Goal: Transaction & Acquisition: Purchase product/service

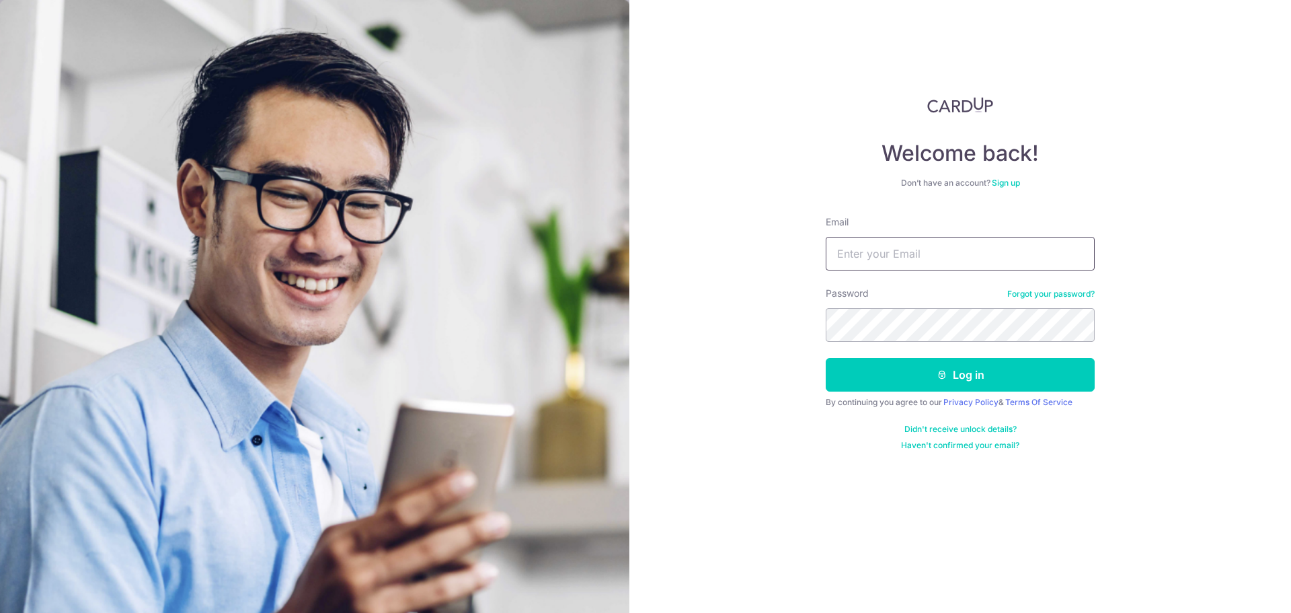
type input "[EMAIL_ADDRESS][DOMAIN_NAME]"
click at [910, 369] on button "Log in" at bounding box center [960, 375] width 269 height 34
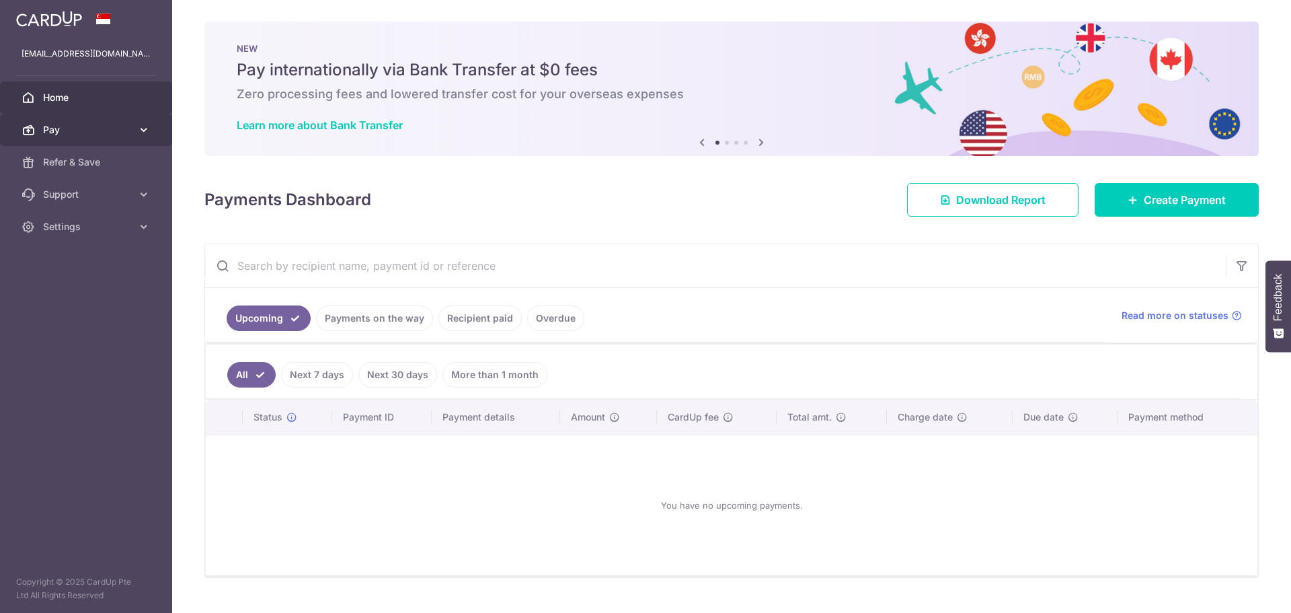
click at [112, 135] on span "Pay" at bounding box center [87, 129] width 89 height 13
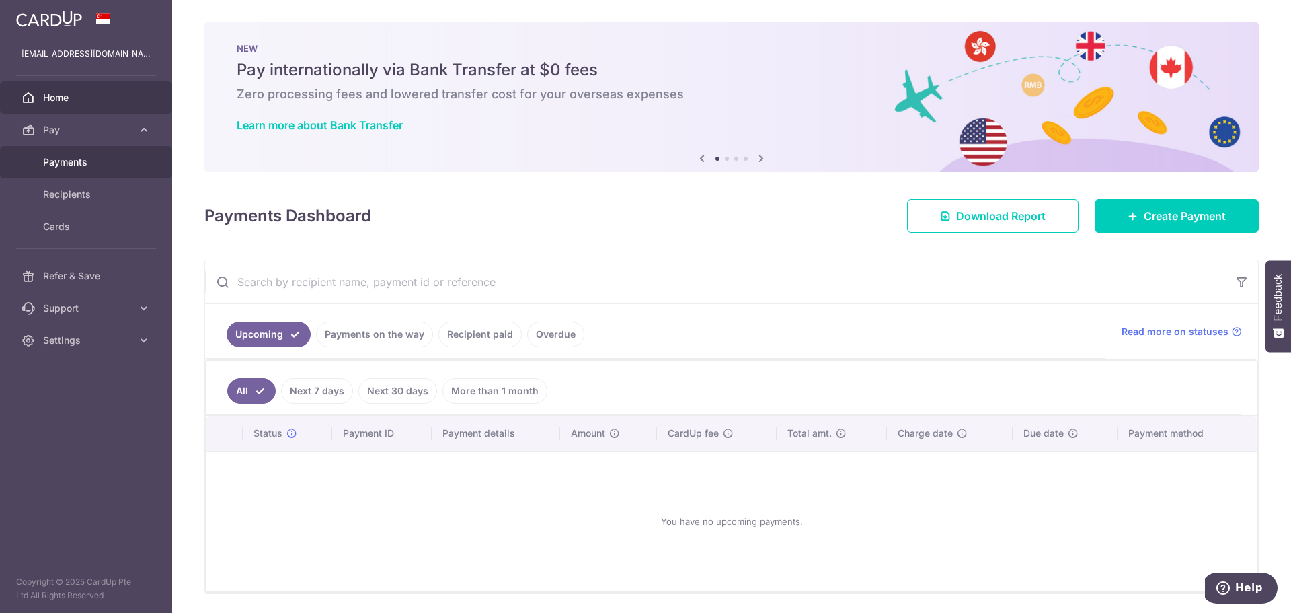
click at [104, 160] on span "Payments" at bounding box center [87, 161] width 89 height 13
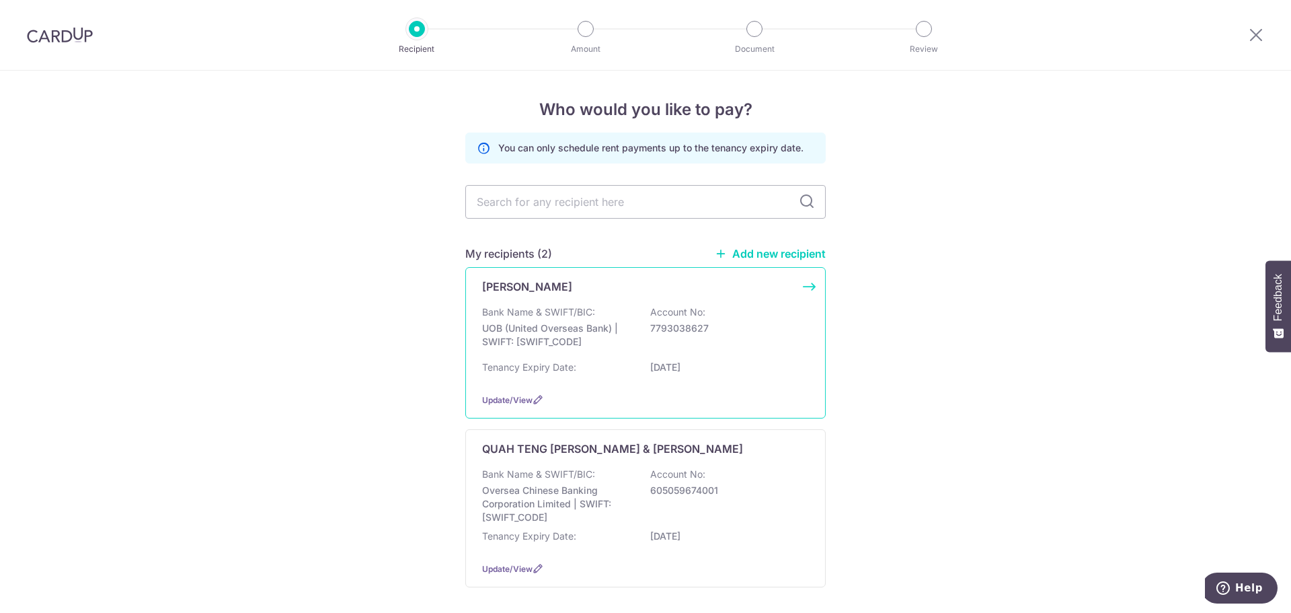
click at [698, 334] on p "7793038627" at bounding box center [725, 328] width 151 height 13
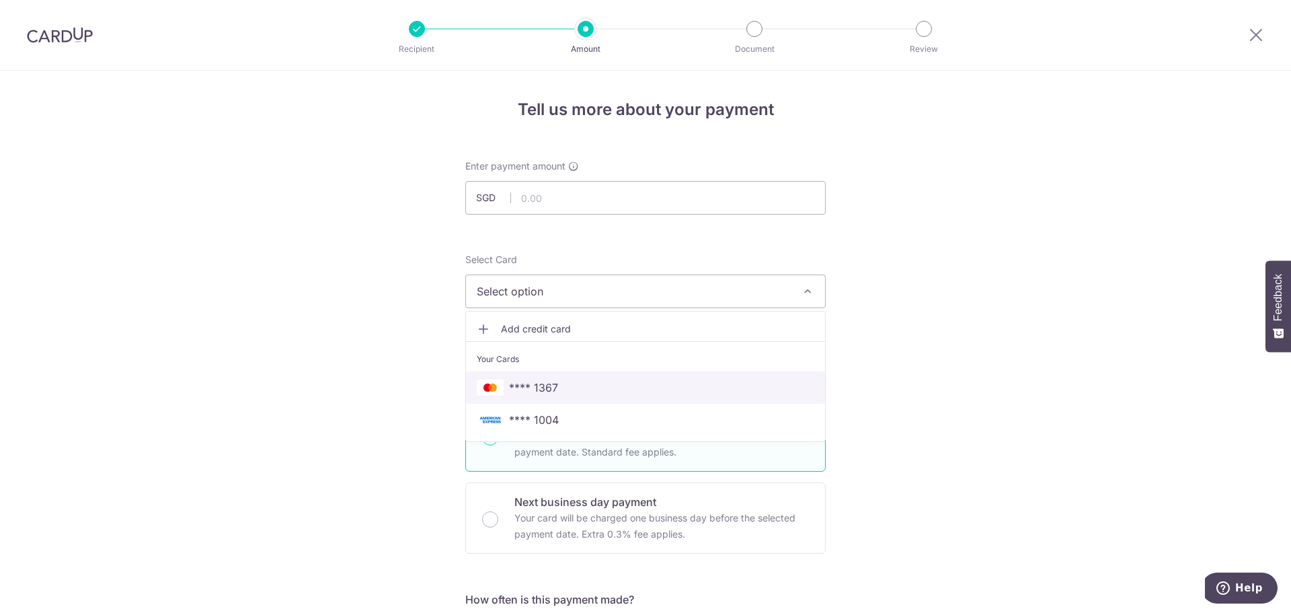
click at [622, 381] on span "**** 1367" at bounding box center [646, 387] width 338 height 16
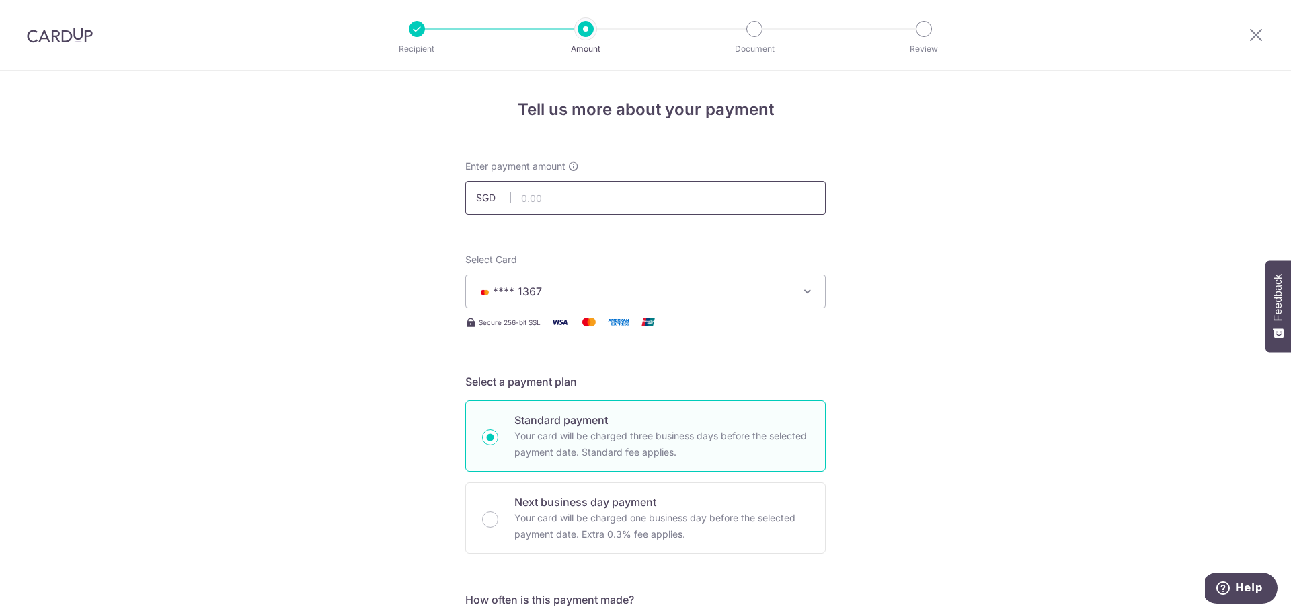
click at [633, 209] on input "text" at bounding box center [645, 198] width 361 height 34
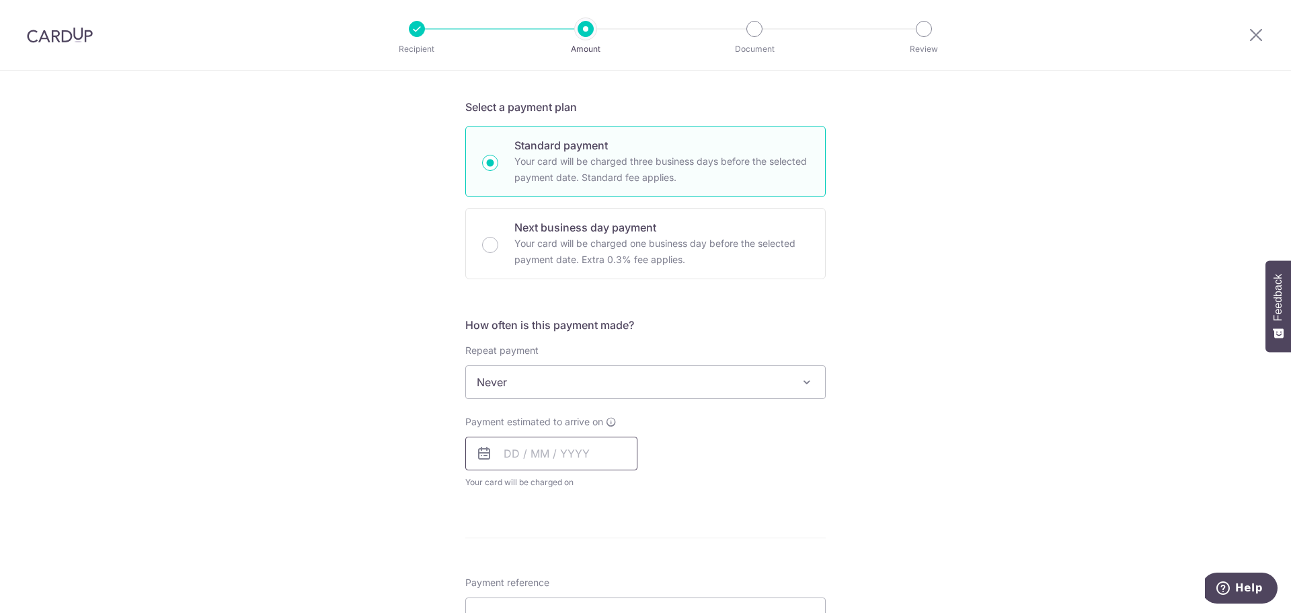
scroll to position [336, 0]
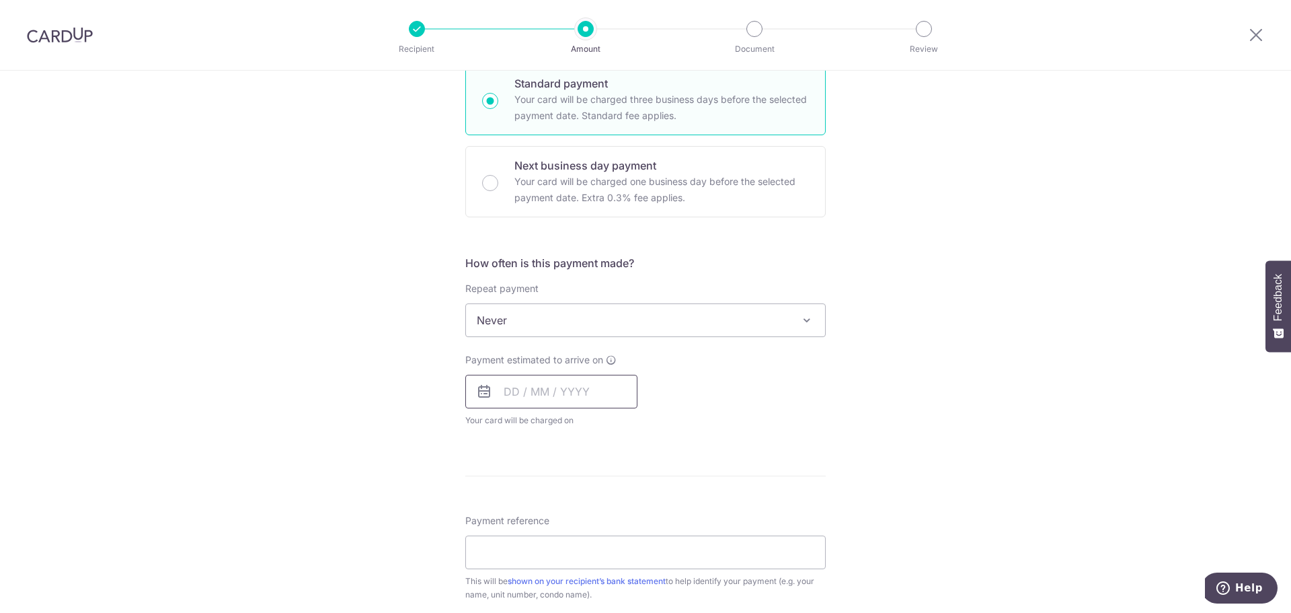
type input "4,000.00"
click at [589, 380] on input "text" at bounding box center [551, 392] width 172 height 34
click at [513, 513] on link "8" at bounding box center [520, 514] width 22 height 22
type input "08/09/2025"
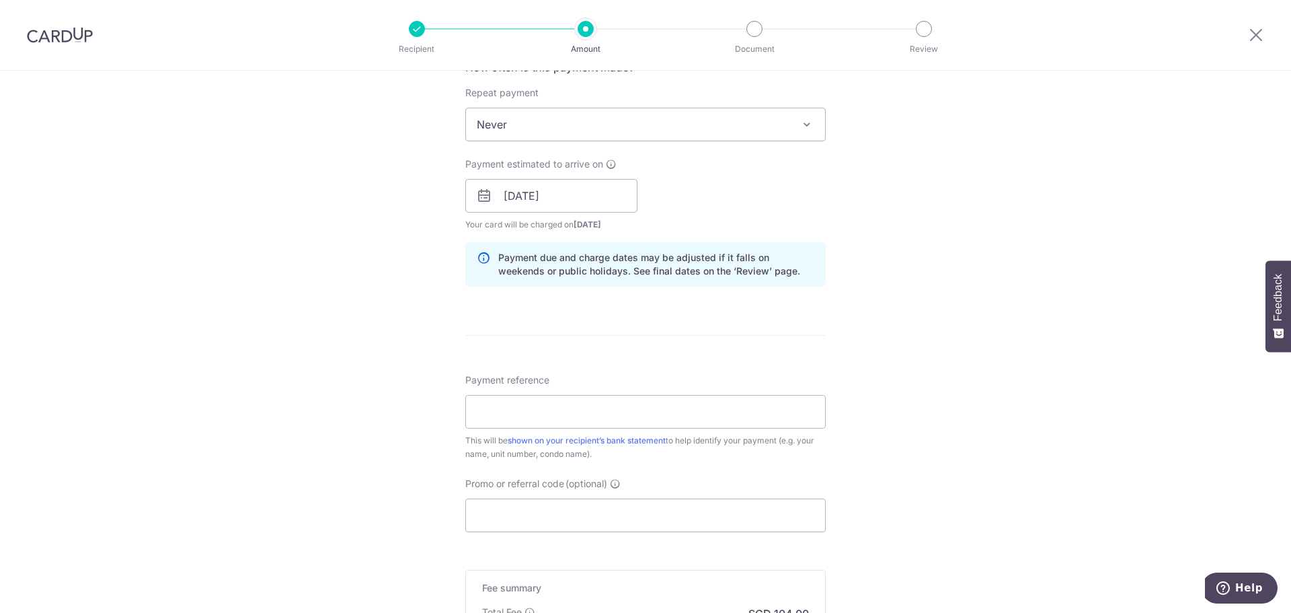
scroll to position [538, 0]
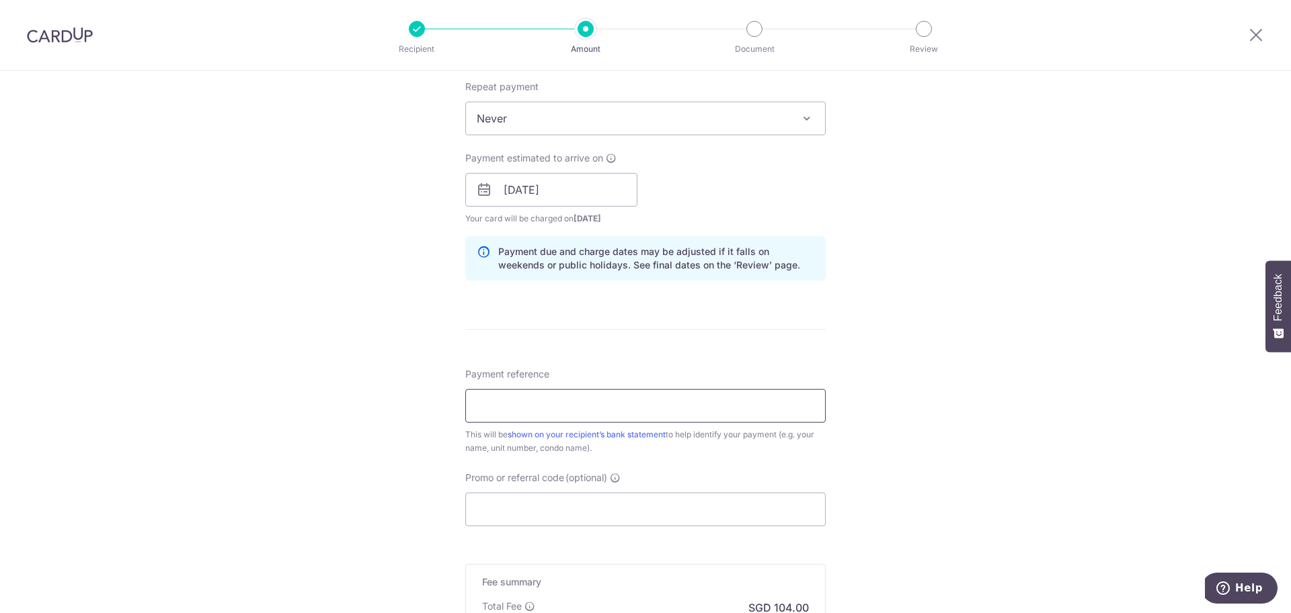
click at [540, 398] on input "Payment reference" at bounding box center [645, 406] width 361 height 34
type input "Oh Kee Hau 05-41 BLK 160"
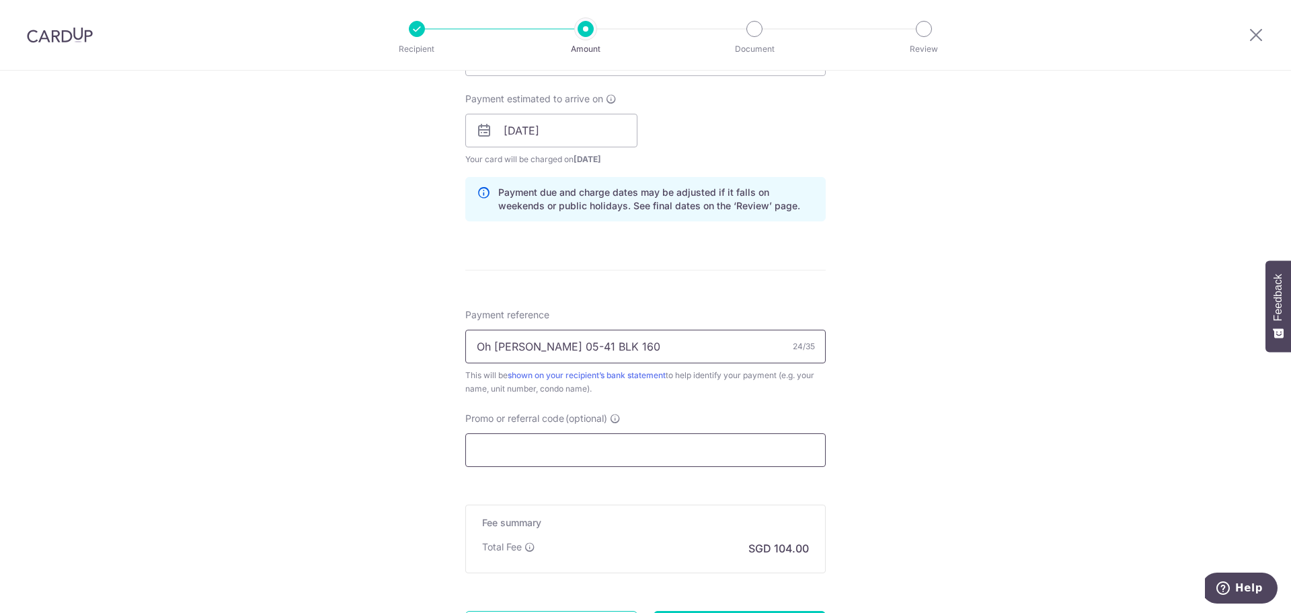
scroll to position [605, 0]
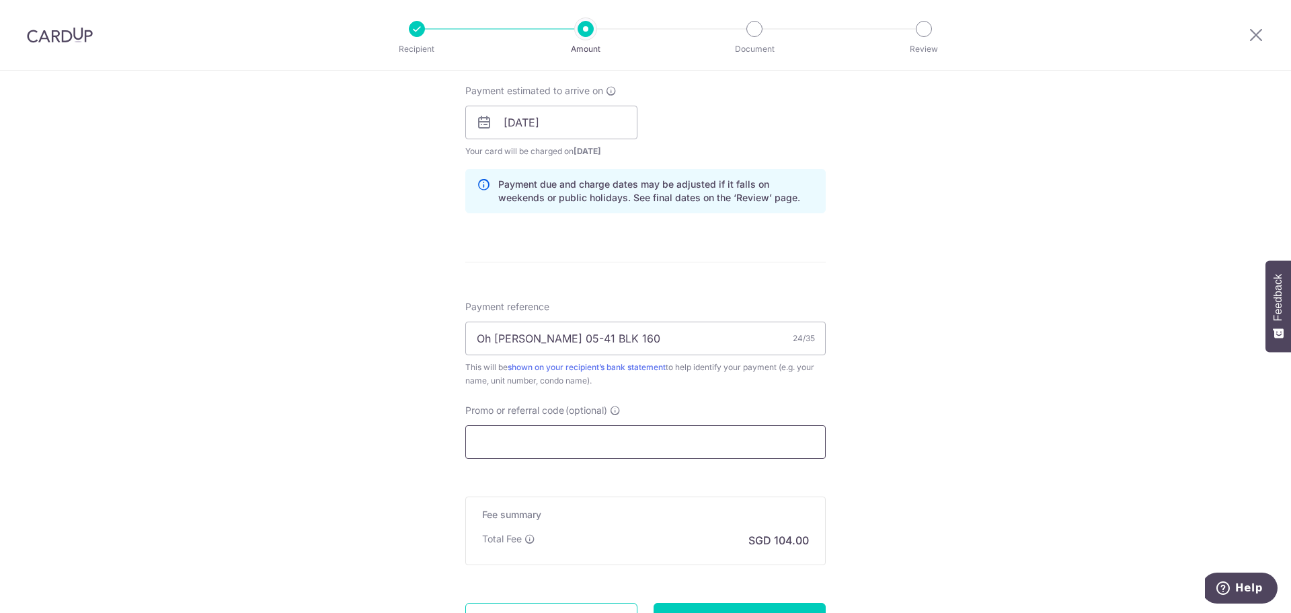
click at [629, 439] on input "Promo or referral code (optional)" at bounding box center [645, 442] width 361 height 34
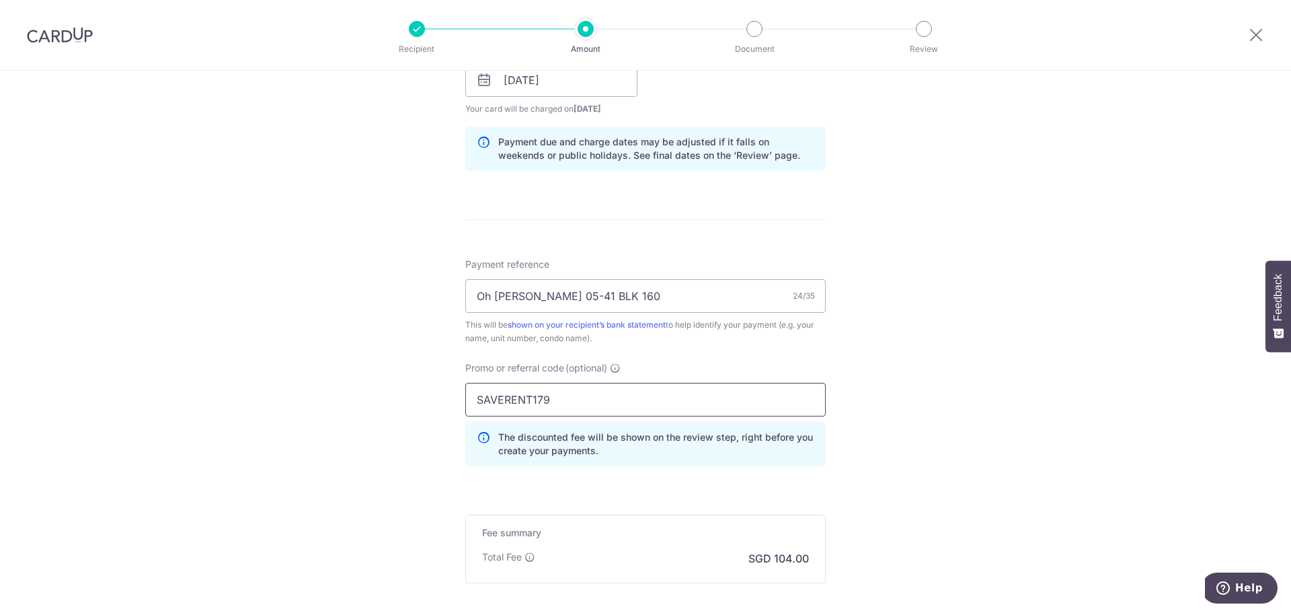
scroll to position [790, 0]
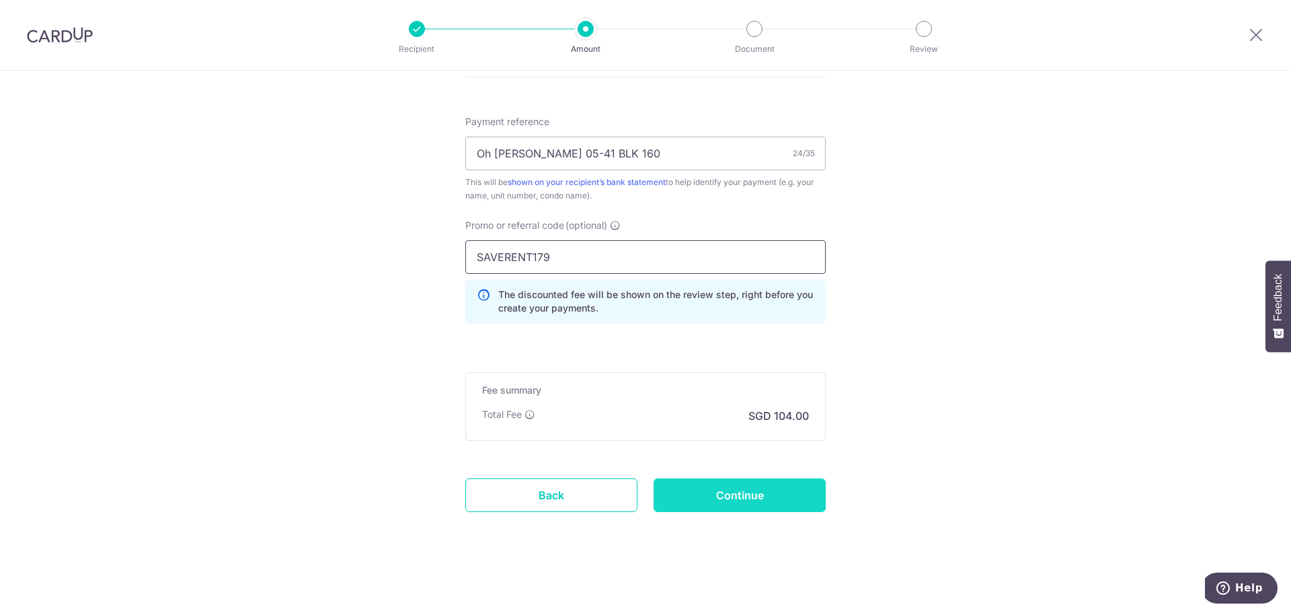
type input "SAVERENT179"
click at [735, 496] on input "Continue" at bounding box center [740, 495] width 172 height 34
type input "Create Schedule"
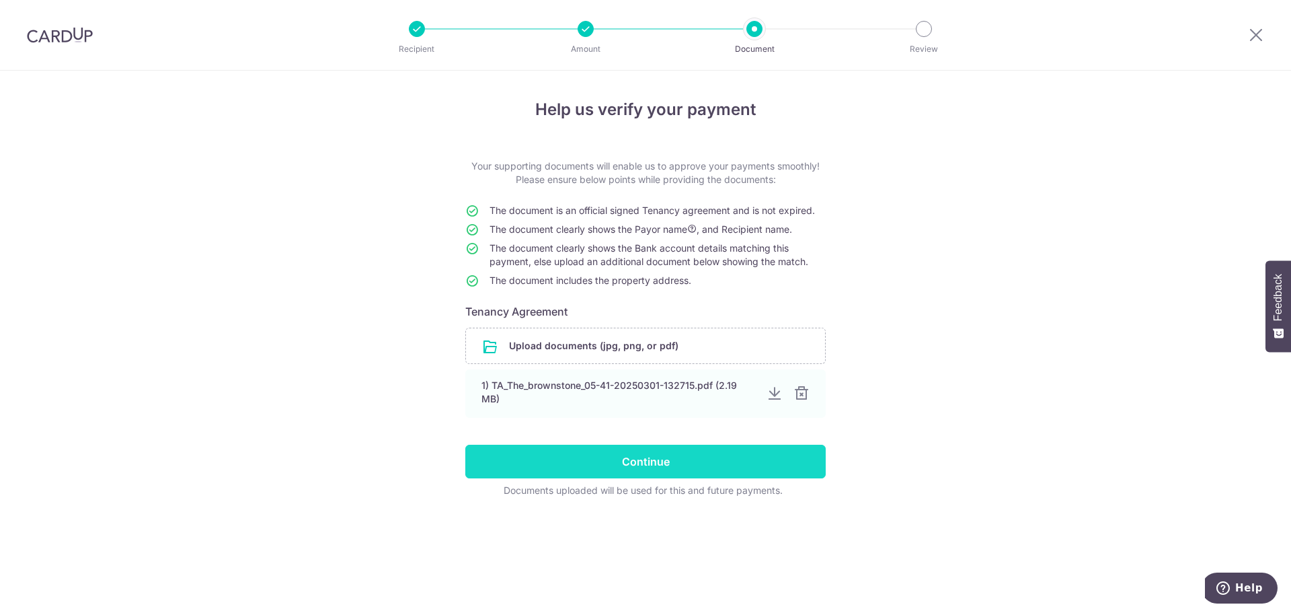
click at [646, 457] on input "Continue" at bounding box center [645, 462] width 361 height 34
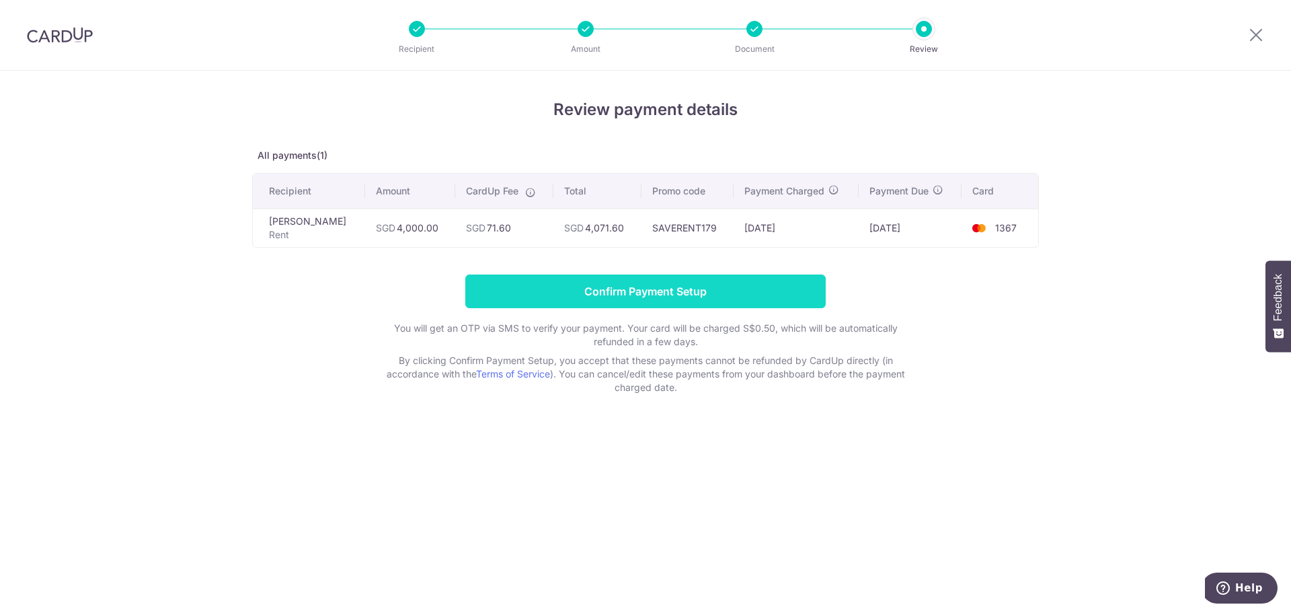
click at [671, 282] on input "Confirm Payment Setup" at bounding box center [645, 291] width 361 height 34
